Goal: Task Accomplishment & Management: Manage account settings

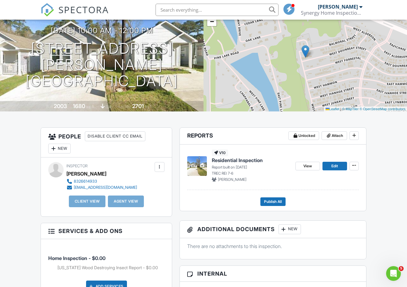
scroll to position [53, 0]
click at [306, 167] on span "View" at bounding box center [307, 166] width 9 height 6
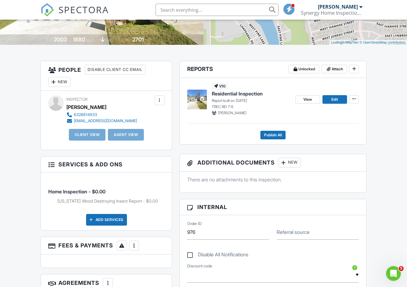
scroll to position [151, 0]
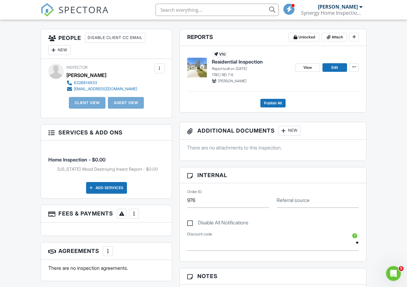
click at [134, 214] on div at bounding box center [134, 214] width 6 height 6
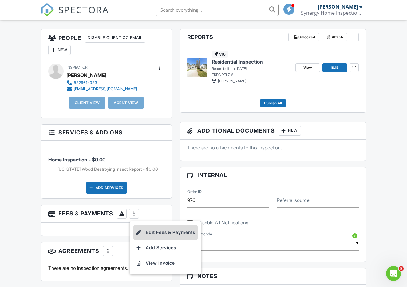
click at [166, 229] on li "Edit Fees & Payments" at bounding box center [165, 232] width 64 height 15
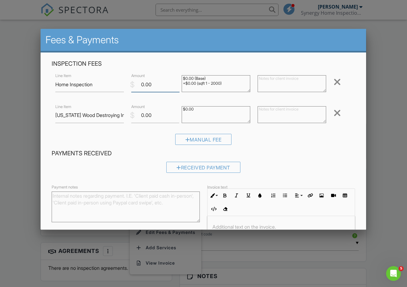
click at [139, 84] on input "0.00" at bounding box center [155, 84] width 48 height 15
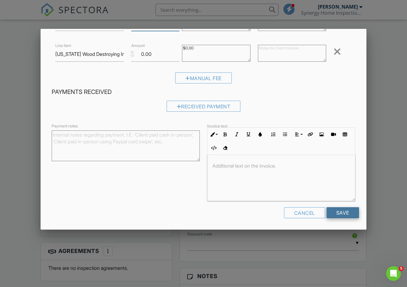
scroll to position [61, 0]
type input "300.00"
click at [349, 209] on input "Save" at bounding box center [343, 213] width 33 height 11
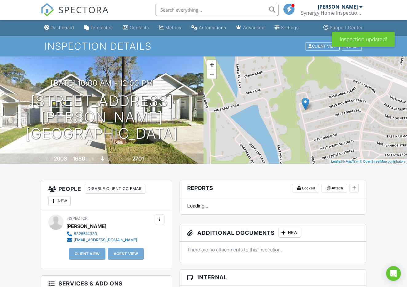
scroll to position [60, 0]
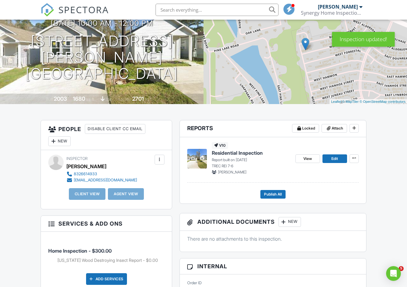
click at [66, 141] on div "New" at bounding box center [59, 142] width 22 height 10
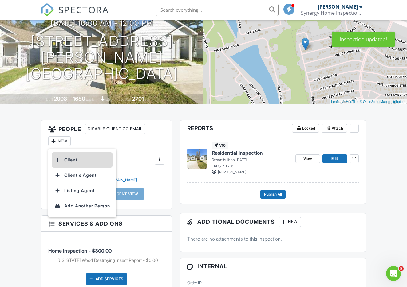
click at [72, 158] on li "Client" at bounding box center [82, 160] width 61 height 15
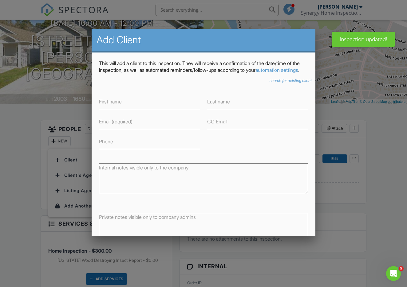
click at [280, 83] on icon "search for existing client" at bounding box center [291, 80] width 42 height 5
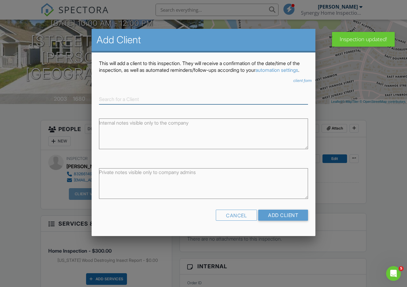
click at [156, 102] on input at bounding box center [203, 99] width 209 height 10
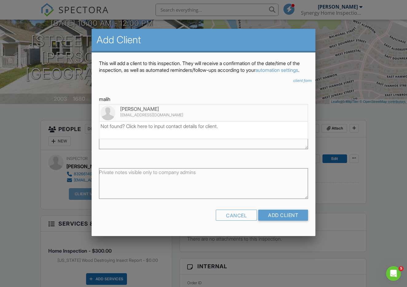
click at [167, 118] on div "[EMAIL_ADDRESS][DOMAIN_NAME]" at bounding box center [204, 115] width 206 height 5
type input "[PERSON_NAME]"
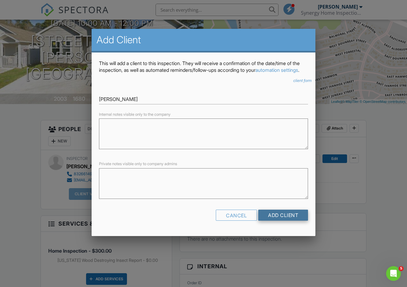
click at [283, 221] on input "Add Client" at bounding box center [283, 215] width 50 height 11
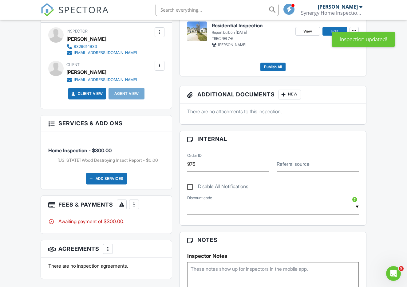
click at [135, 205] on div at bounding box center [134, 205] width 6 height 6
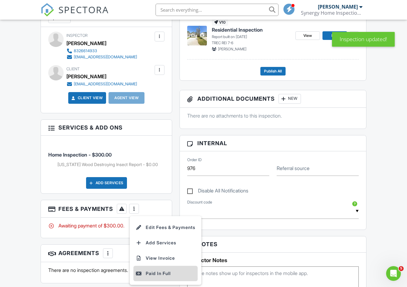
scroll to position [184, 0]
click at [149, 274] on div "Paid In Full" at bounding box center [165, 273] width 59 height 7
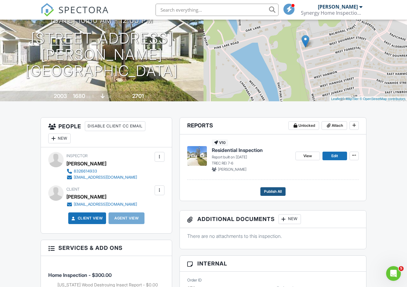
click at [273, 189] on span "Publish All" at bounding box center [273, 192] width 18 height 6
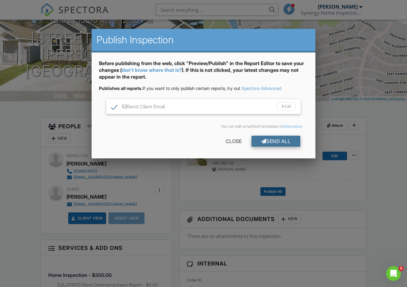
click at [268, 145] on div "Send All" at bounding box center [276, 141] width 49 height 11
